Goal: Navigation & Orientation: Find specific page/section

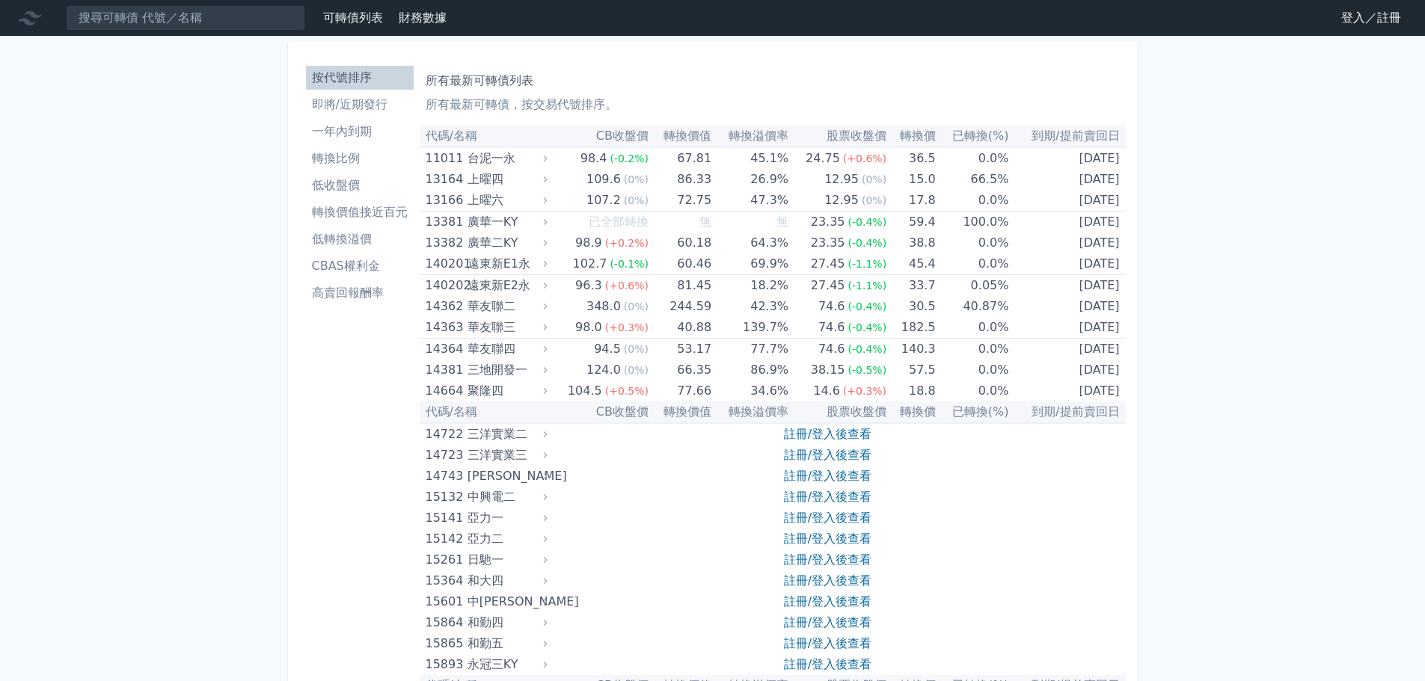
click at [340, 163] on li "轉換比例" at bounding box center [360, 159] width 108 height 18
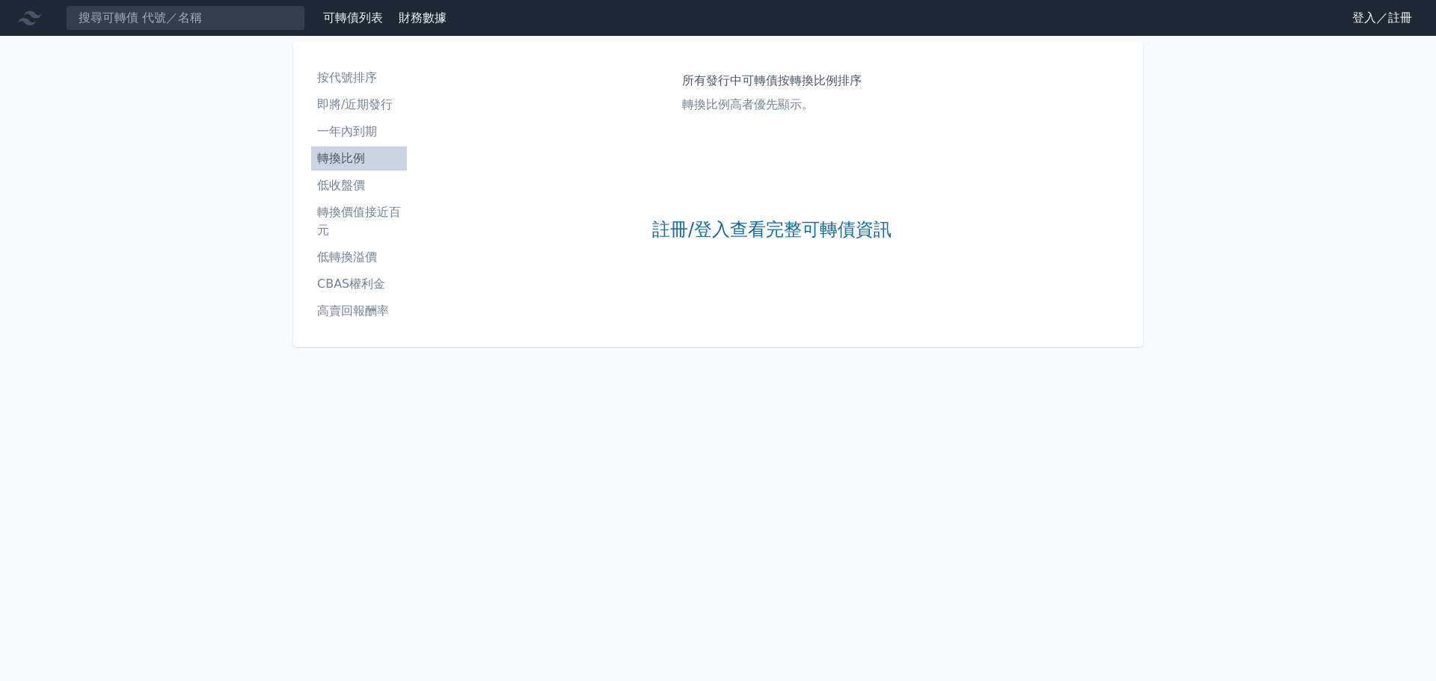
click at [340, 136] on li "一年內到期" at bounding box center [359, 132] width 96 height 18
click at [343, 81] on li "按代號排序" at bounding box center [359, 78] width 96 height 18
